Goal: Task Accomplishment & Management: Manage account settings

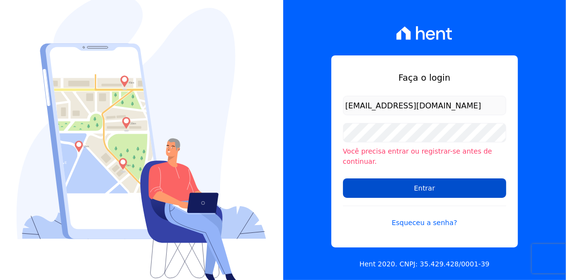
click at [421, 184] on input "Entrar" at bounding box center [424, 187] width 163 height 19
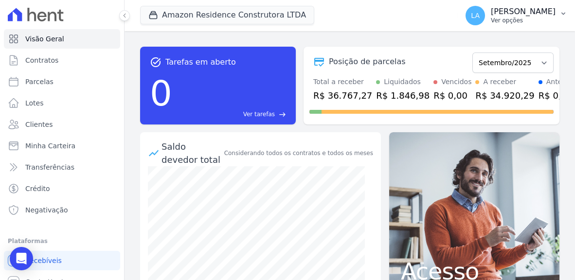
click at [563, 13] on icon "button" at bounding box center [563, 14] width 8 height 8
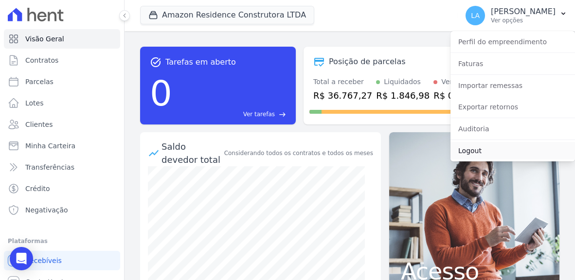
click at [471, 154] on link "Logout" at bounding box center [512, 151] width 124 height 18
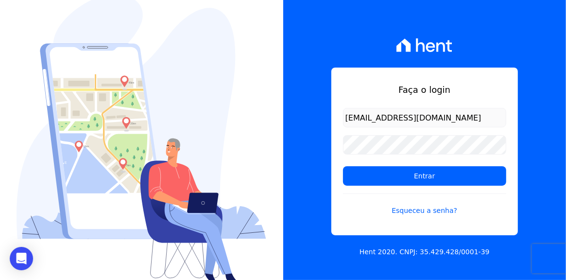
type input "[EMAIL_ADDRESS][DOMAIN_NAME]"
